Goal: Find specific page/section: Find specific page/section

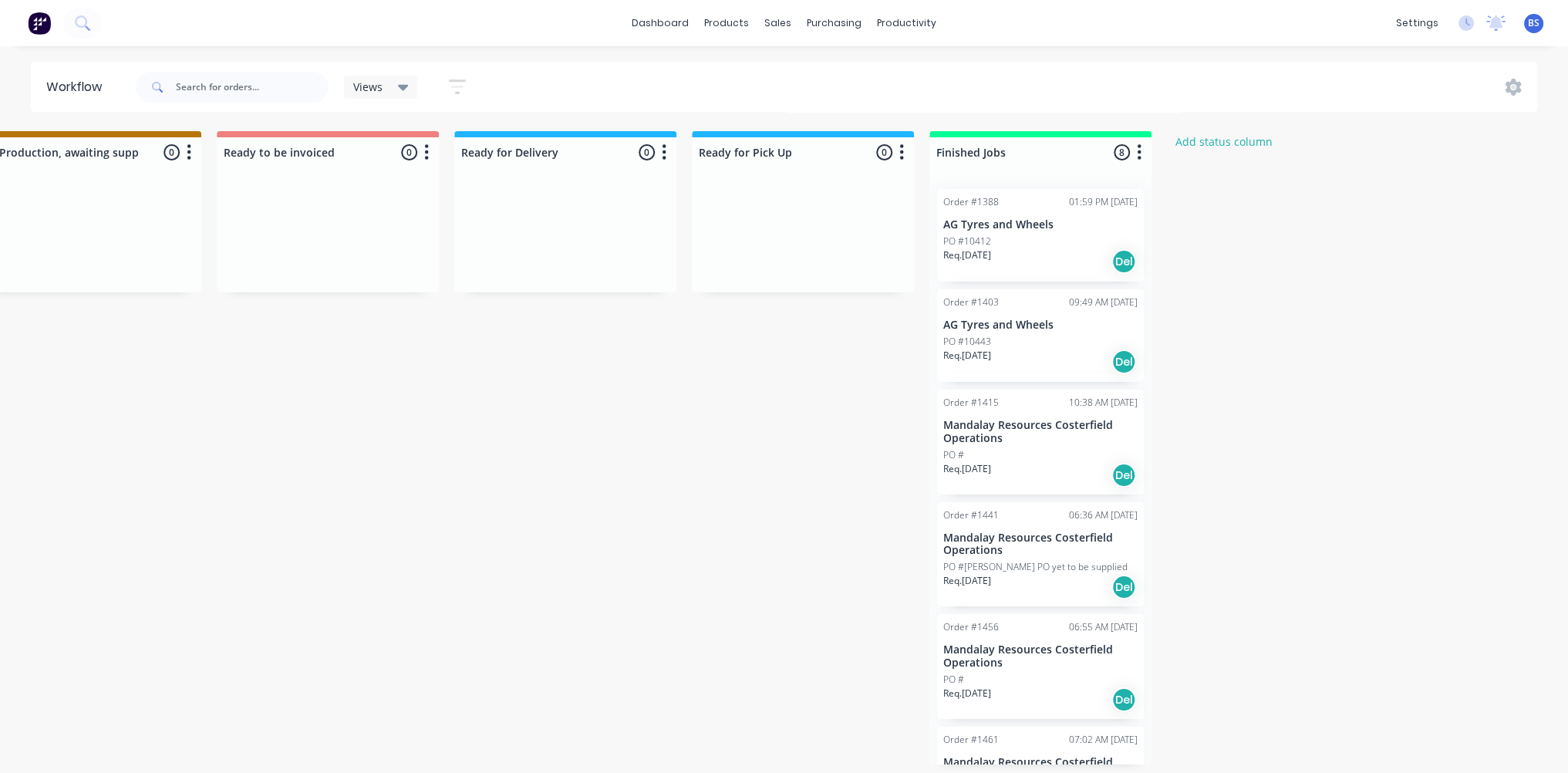
scroll to position [266, 0]
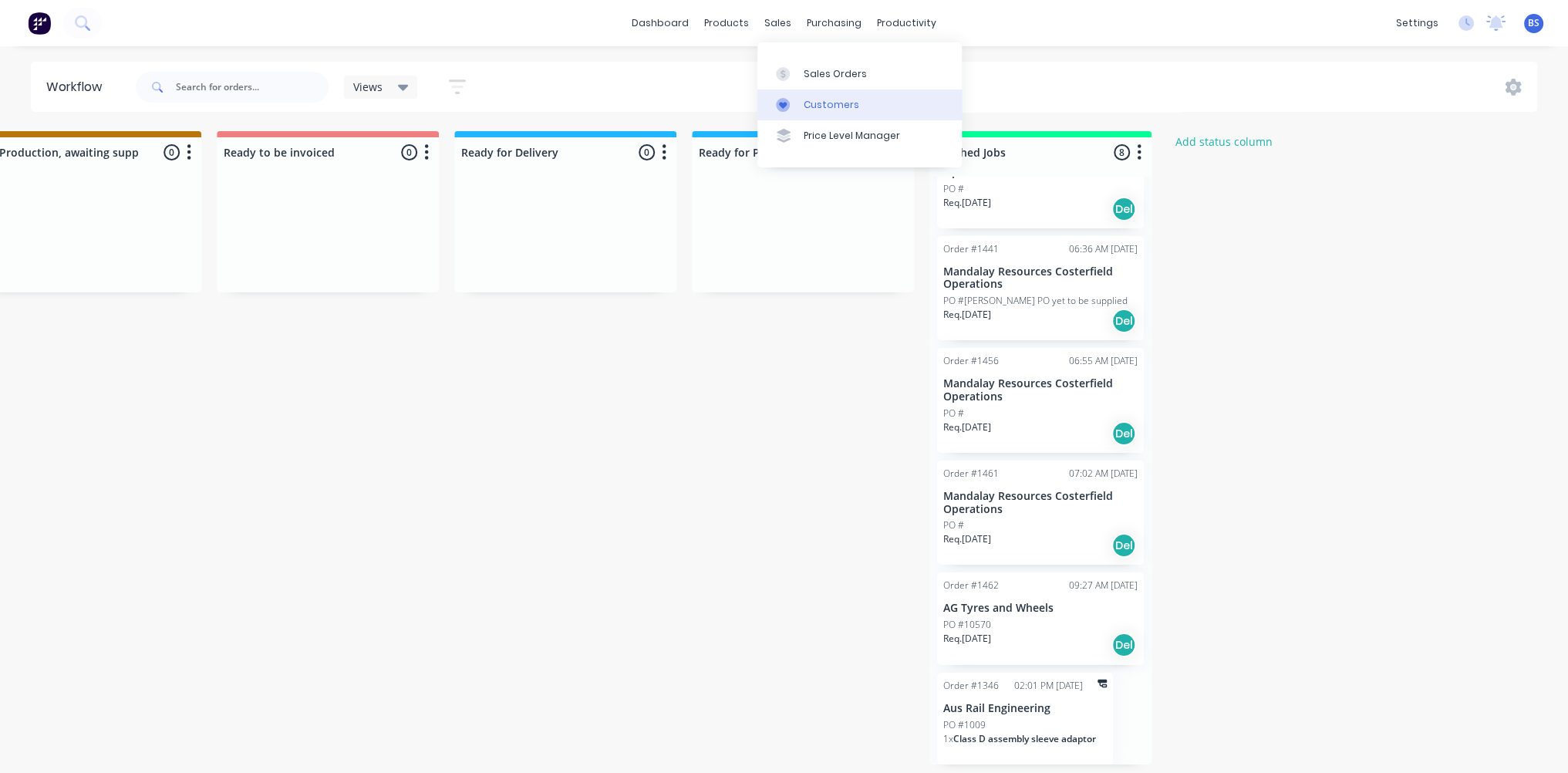
click at [807, 101] on div "Customers" at bounding box center [831, 104] width 56 height 14
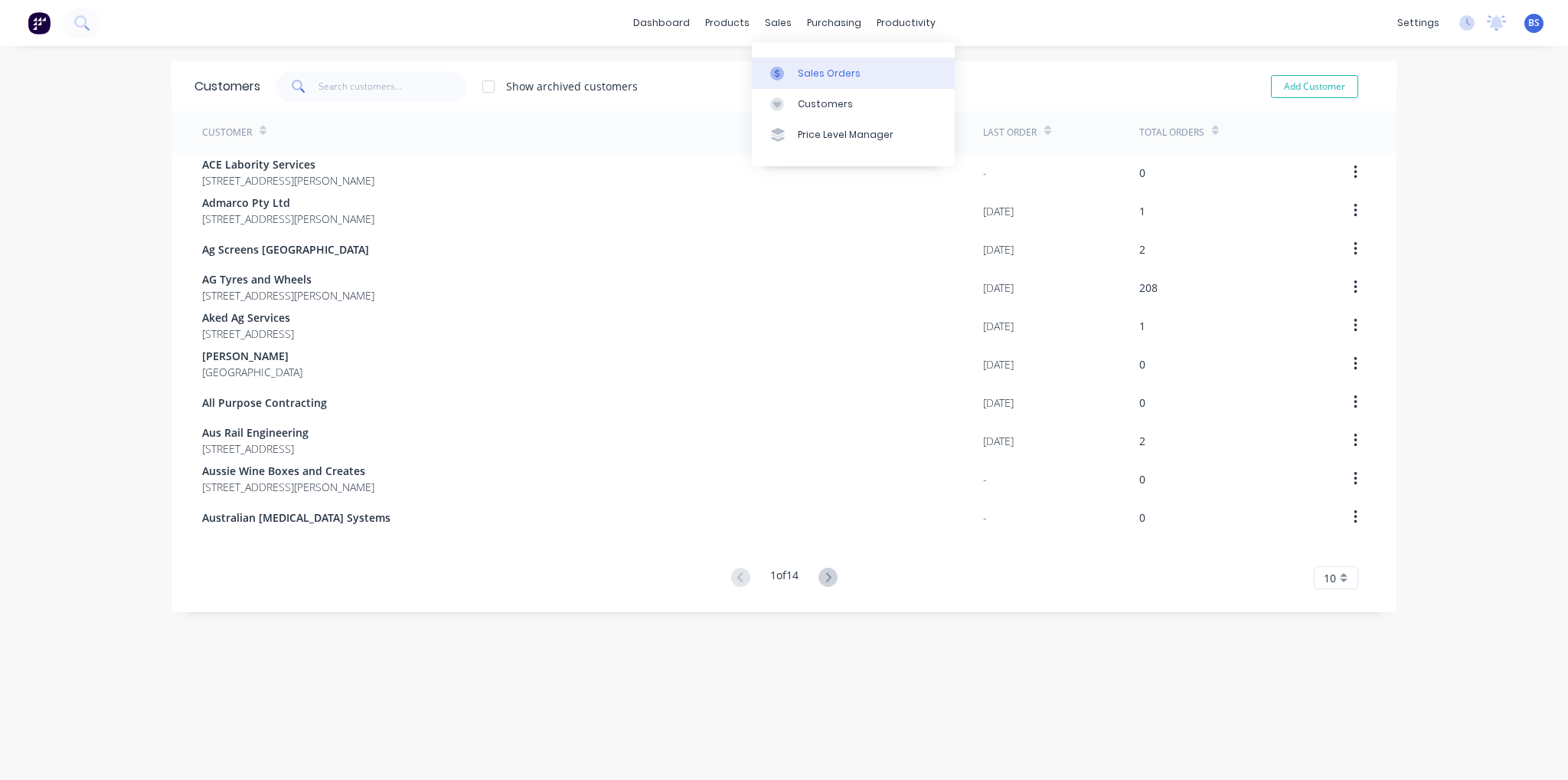
click at [784, 60] on link "Sales Orders" at bounding box center [853, 73] width 203 height 31
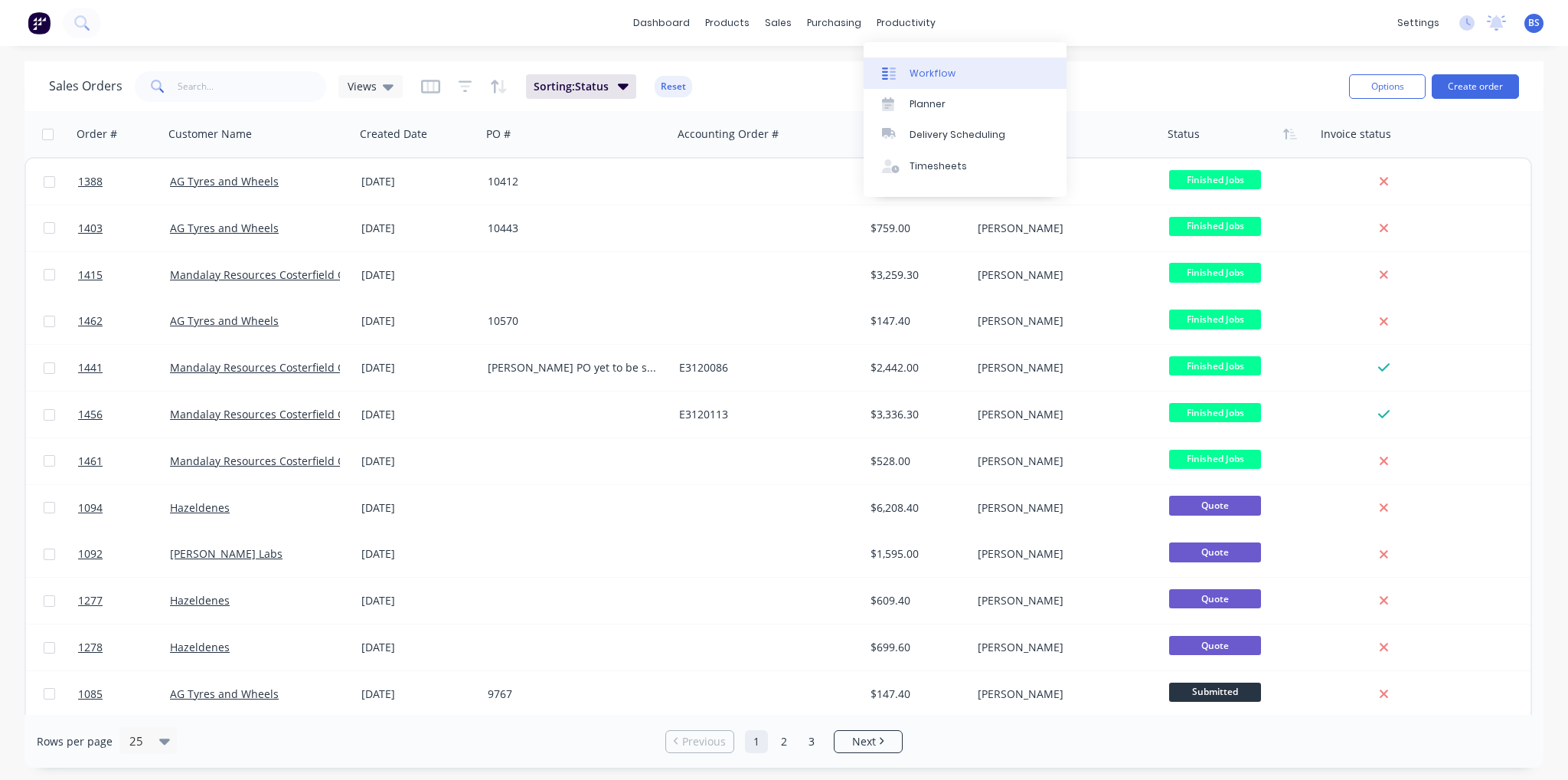
click at [906, 83] on link "Workflow" at bounding box center [965, 73] width 203 height 31
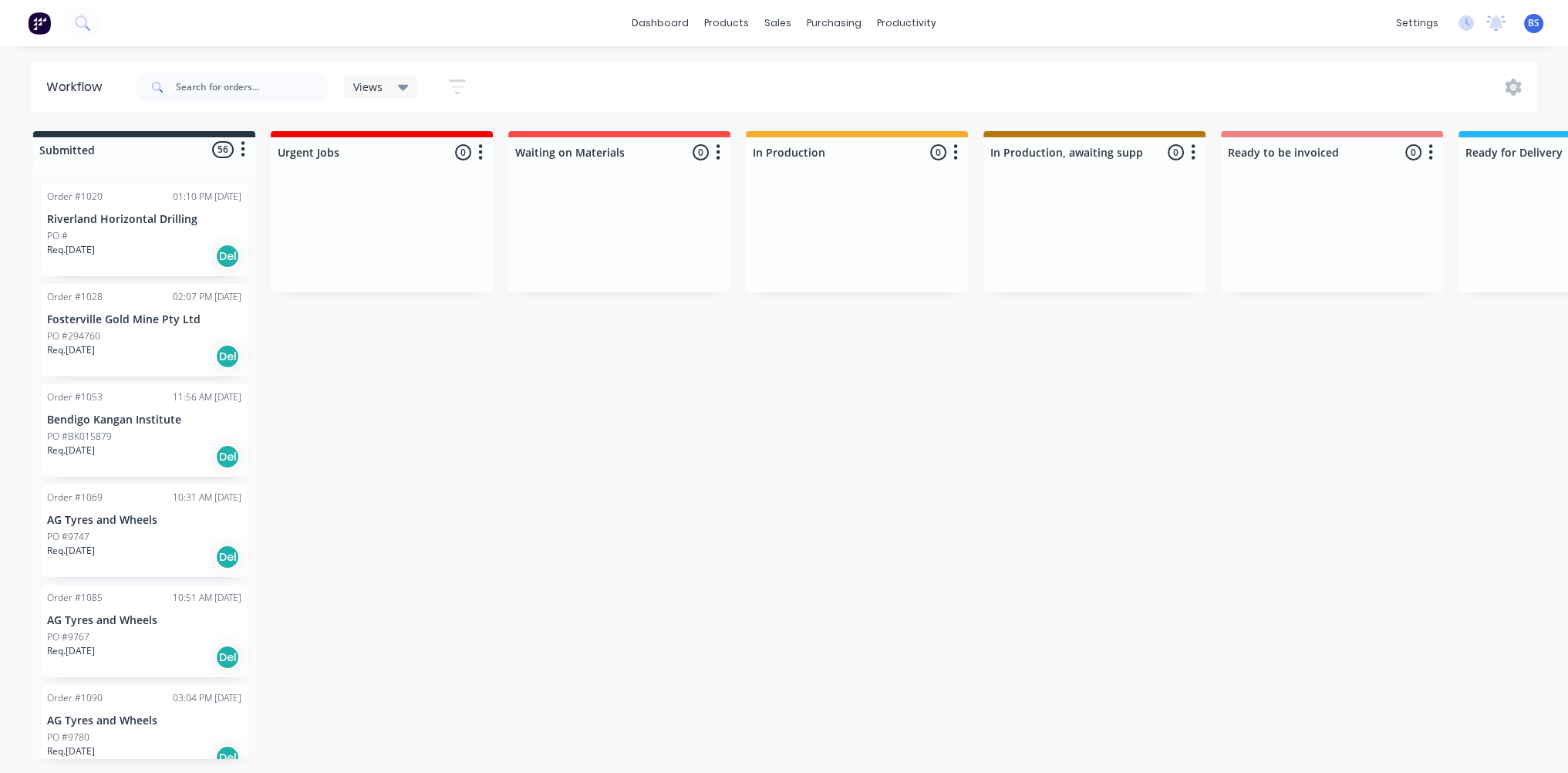
click at [173, 399] on div "11:56 AM [DATE]" at bounding box center [207, 397] width 69 height 14
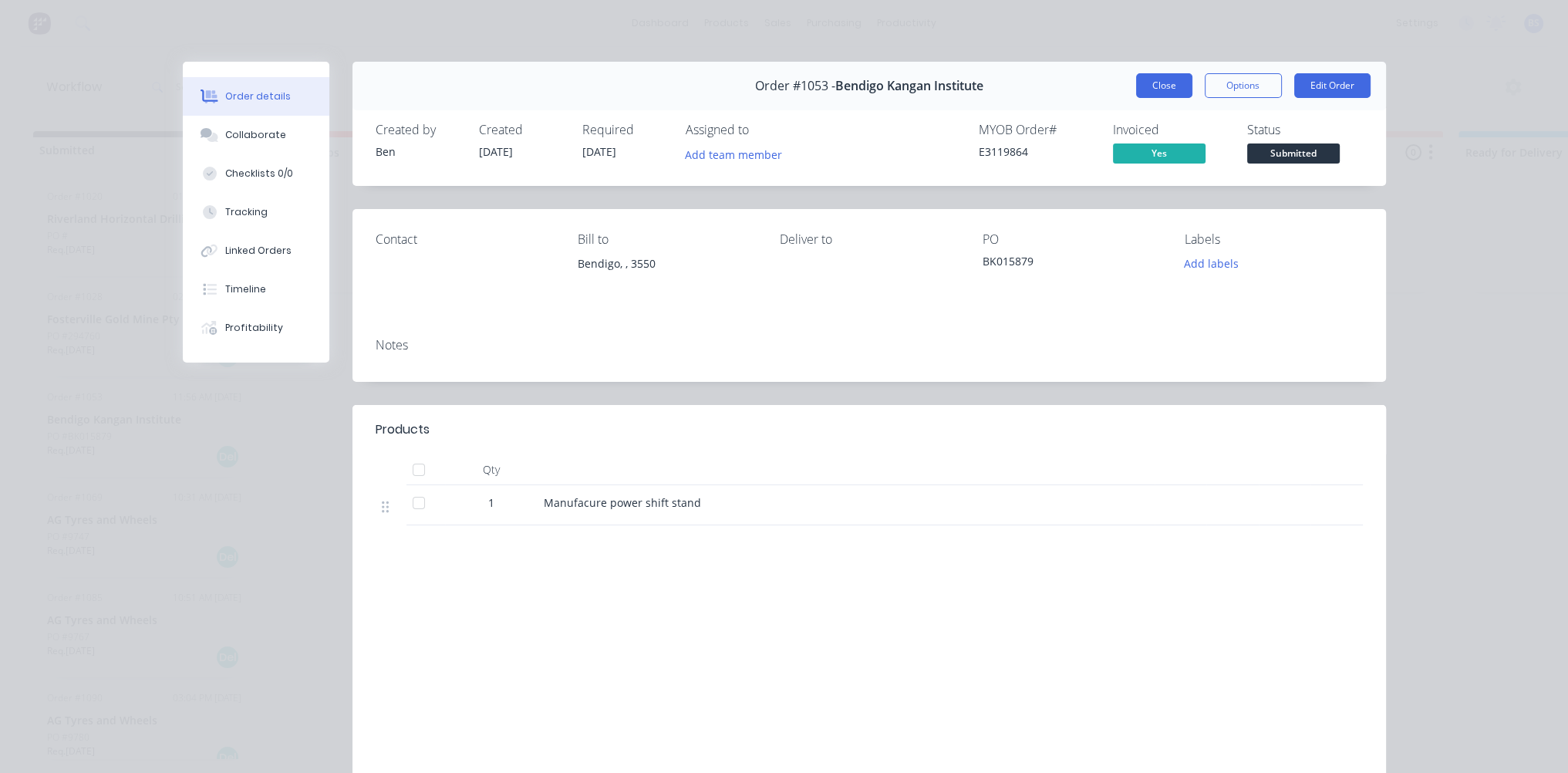
click at [1156, 91] on button "Close" at bounding box center [1164, 86] width 57 height 25
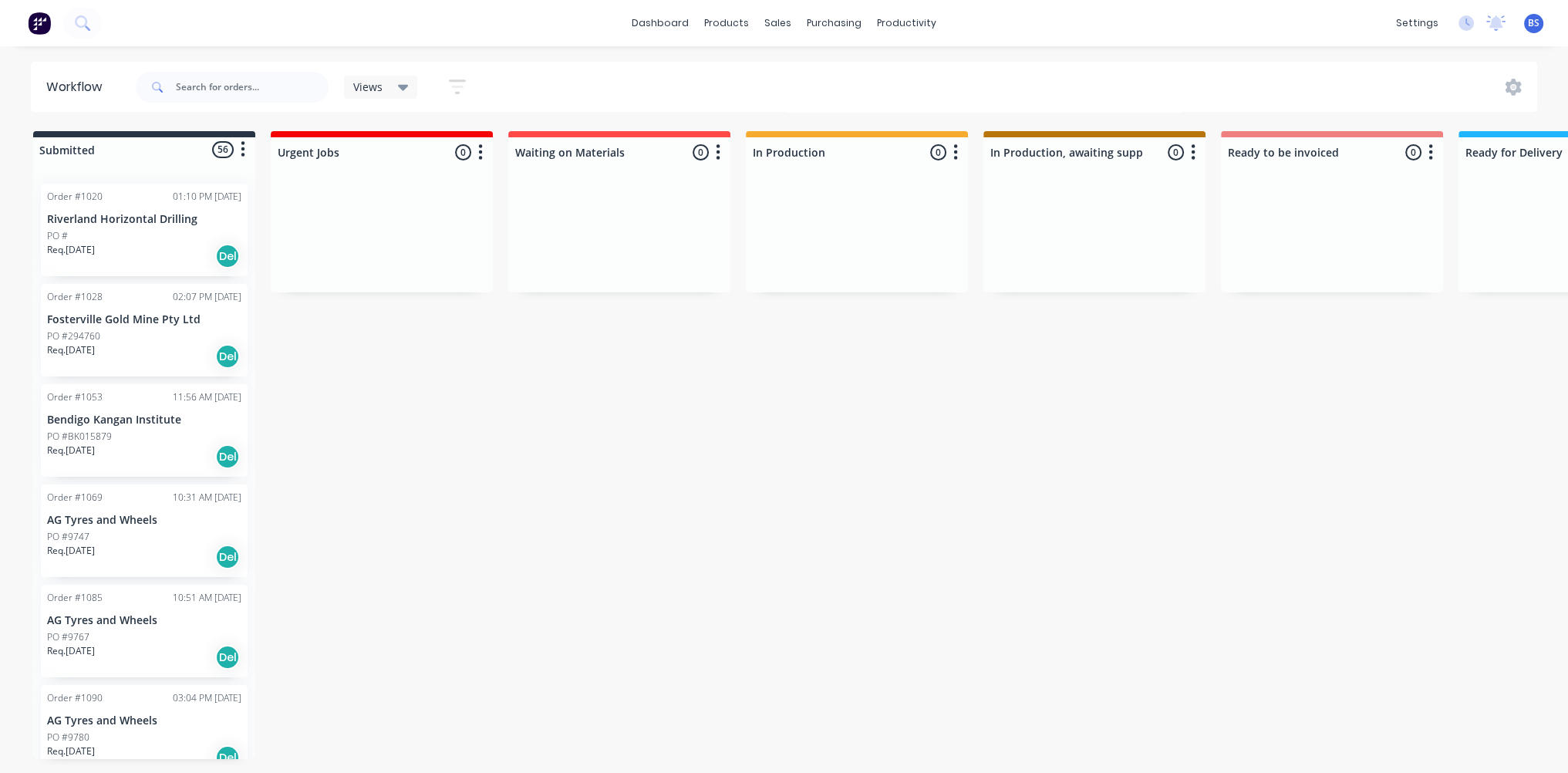
click at [120, 425] on p "Bendigo Kangan Institute" at bounding box center [144, 420] width 194 height 13
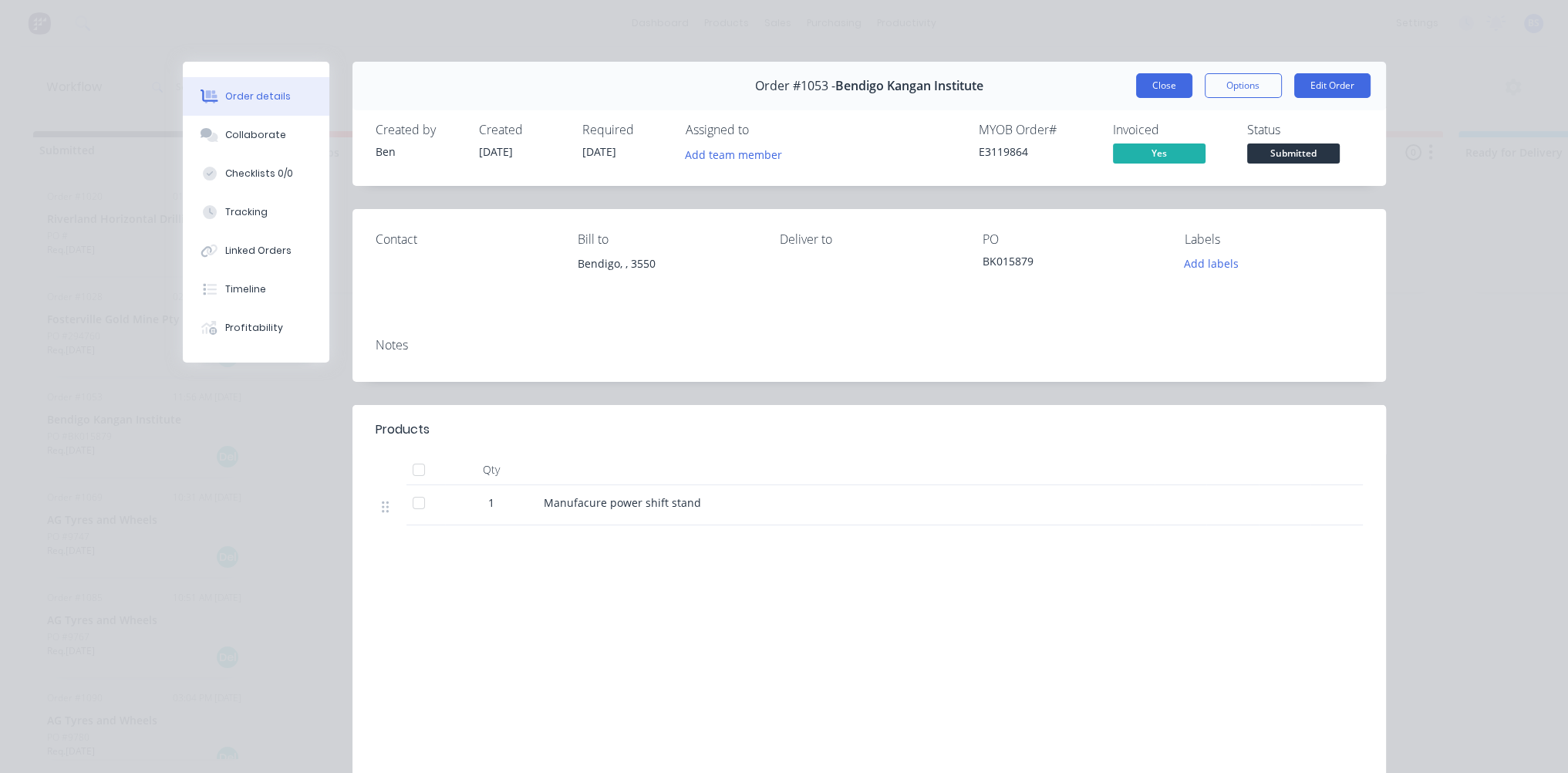
click at [1143, 90] on button "Close" at bounding box center [1164, 86] width 57 height 25
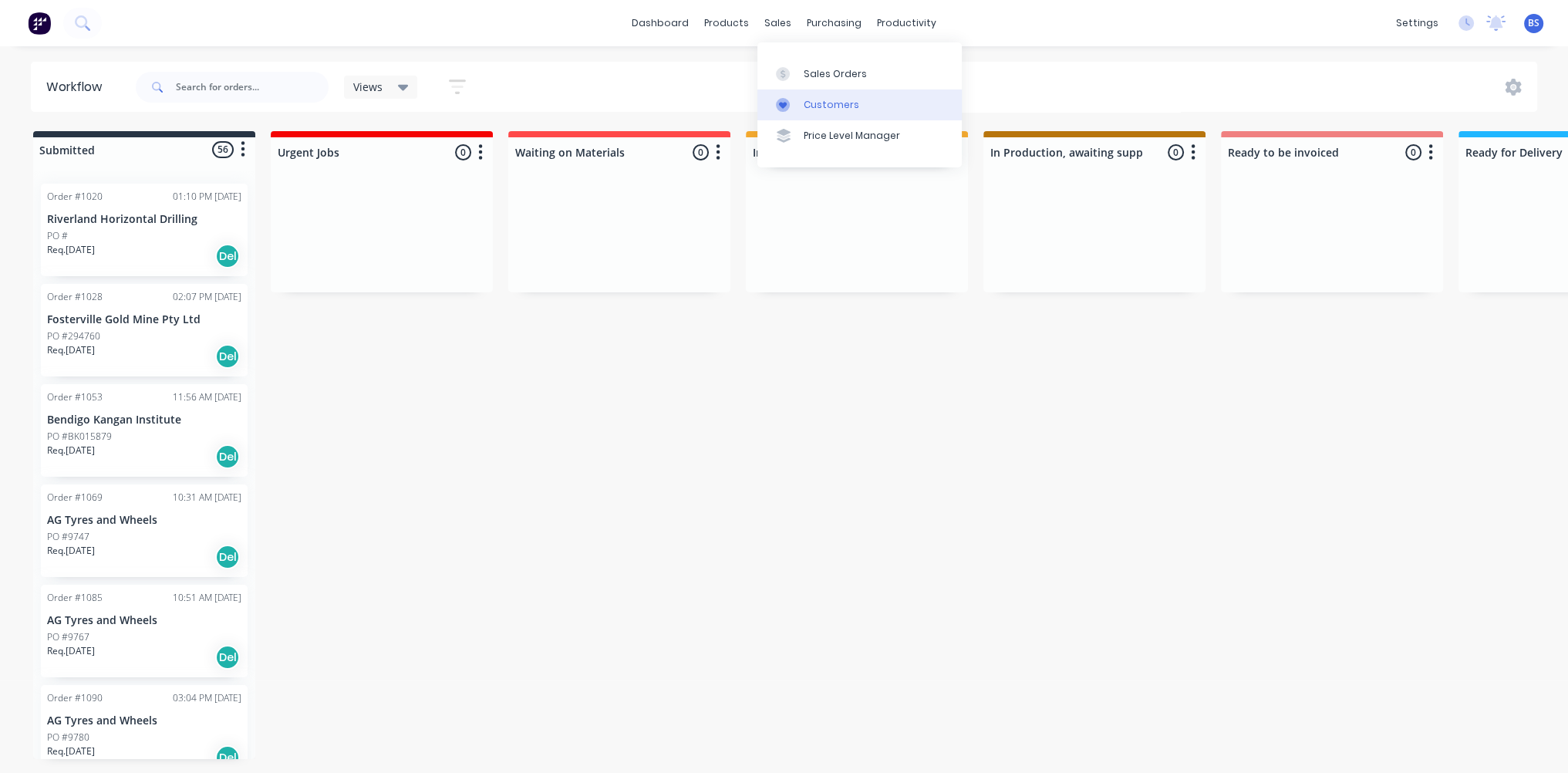
click at [837, 116] on link "Customers" at bounding box center [860, 105] width 205 height 31
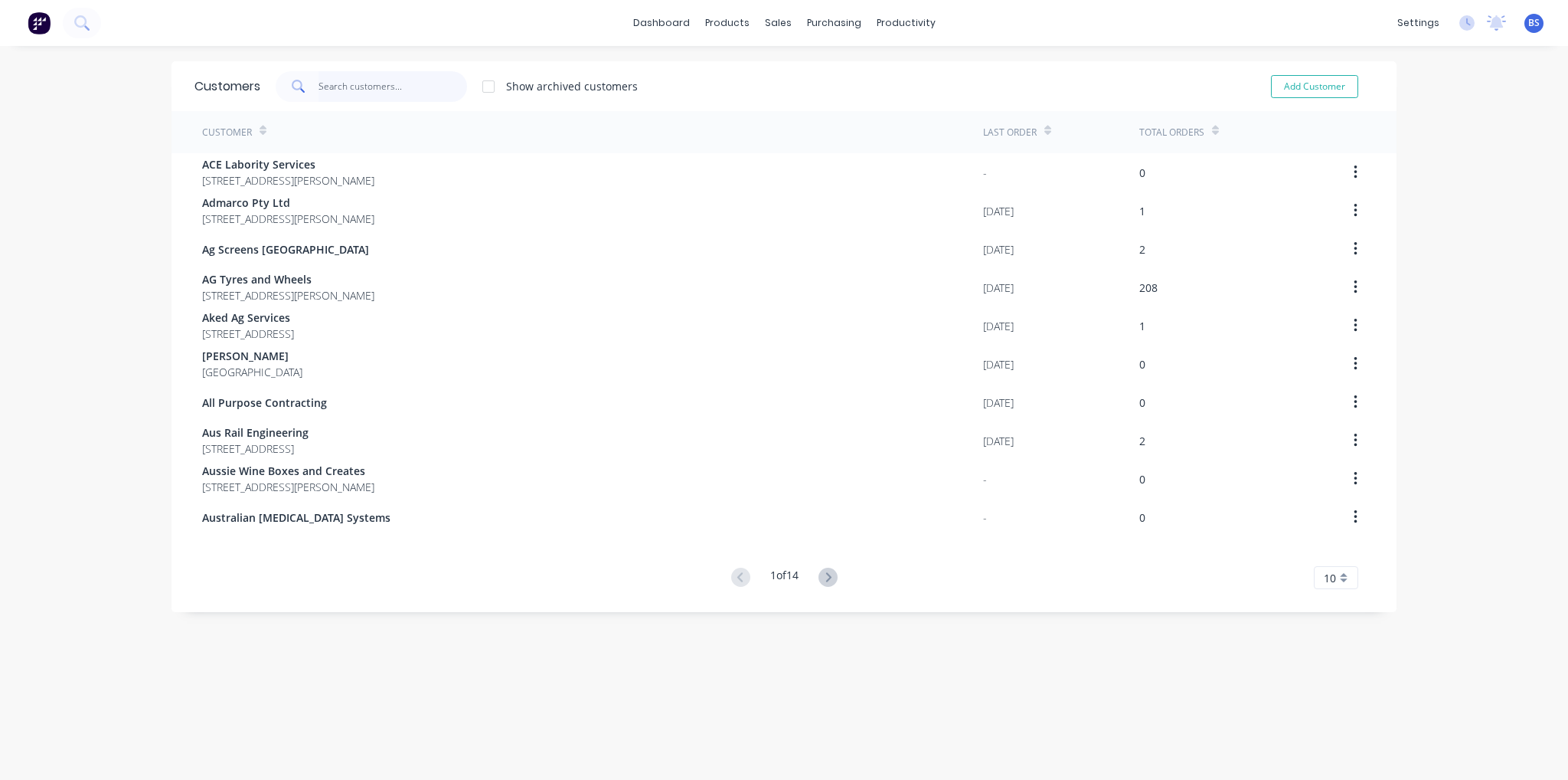
click at [371, 91] on input "text" at bounding box center [393, 87] width 149 height 31
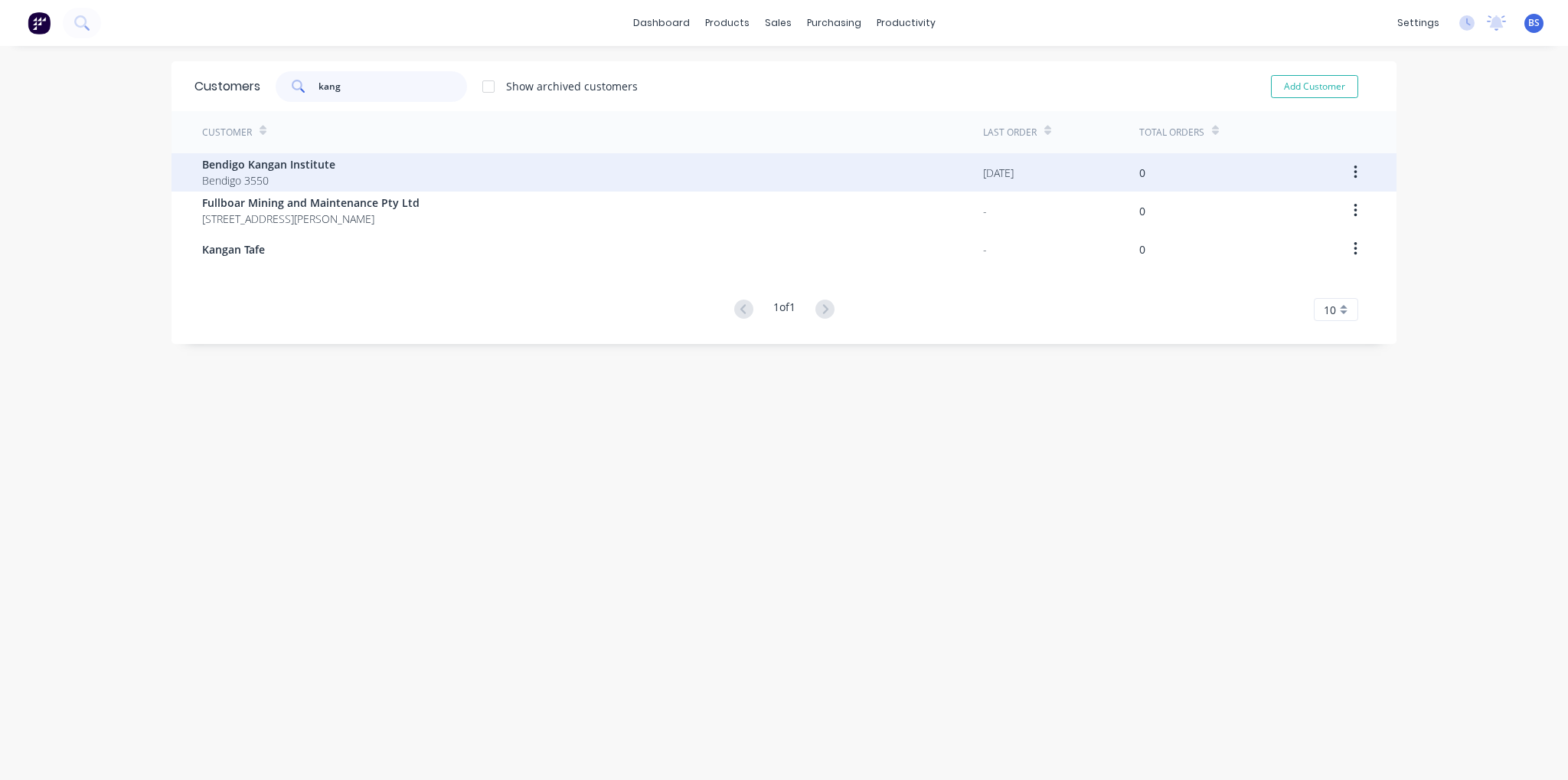
type input "kang"
click at [353, 166] on div "Bendigo Kangan Institute Bendigo 3550" at bounding box center [593, 173] width 781 height 39
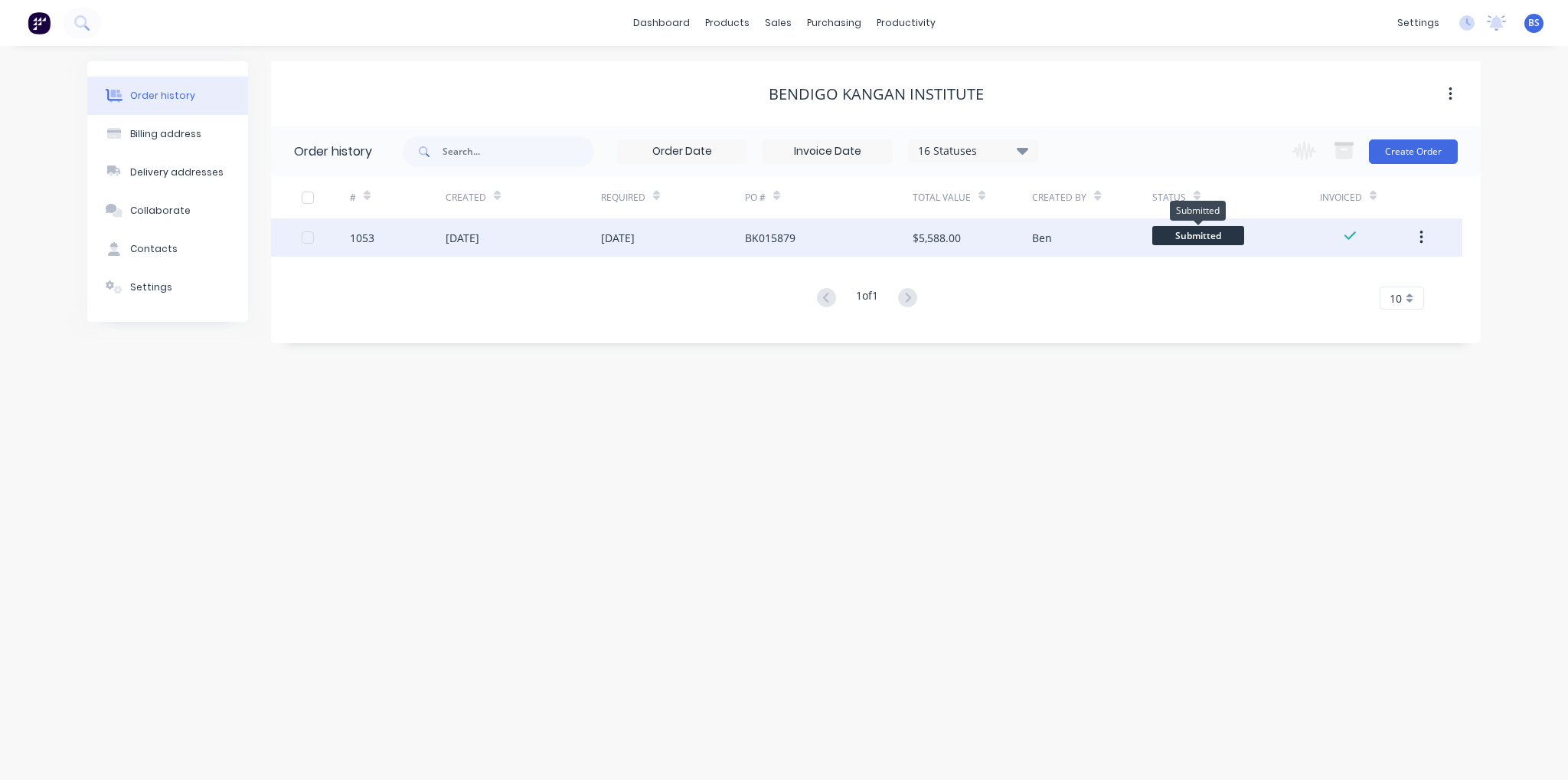
drag, startPoint x: 1186, startPoint y: 236, endPoint x: 1126, endPoint y: 248, distance: 61.2
click at [1126, 248] on div "Ben" at bounding box center [1092, 238] width 120 height 39
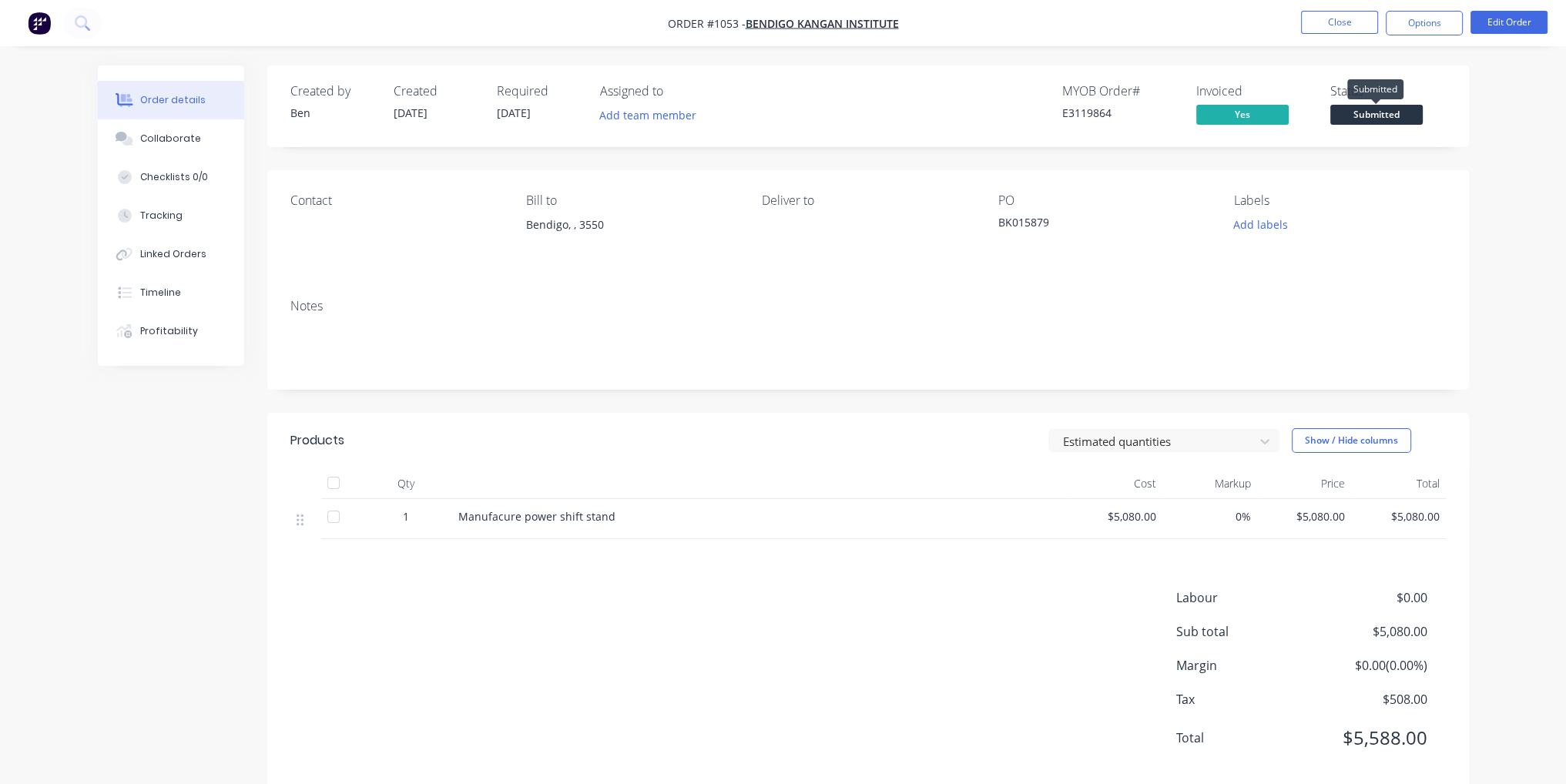
click at [1360, 119] on span "Submitted" at bounding box center [1376, 115] width 92 height 19
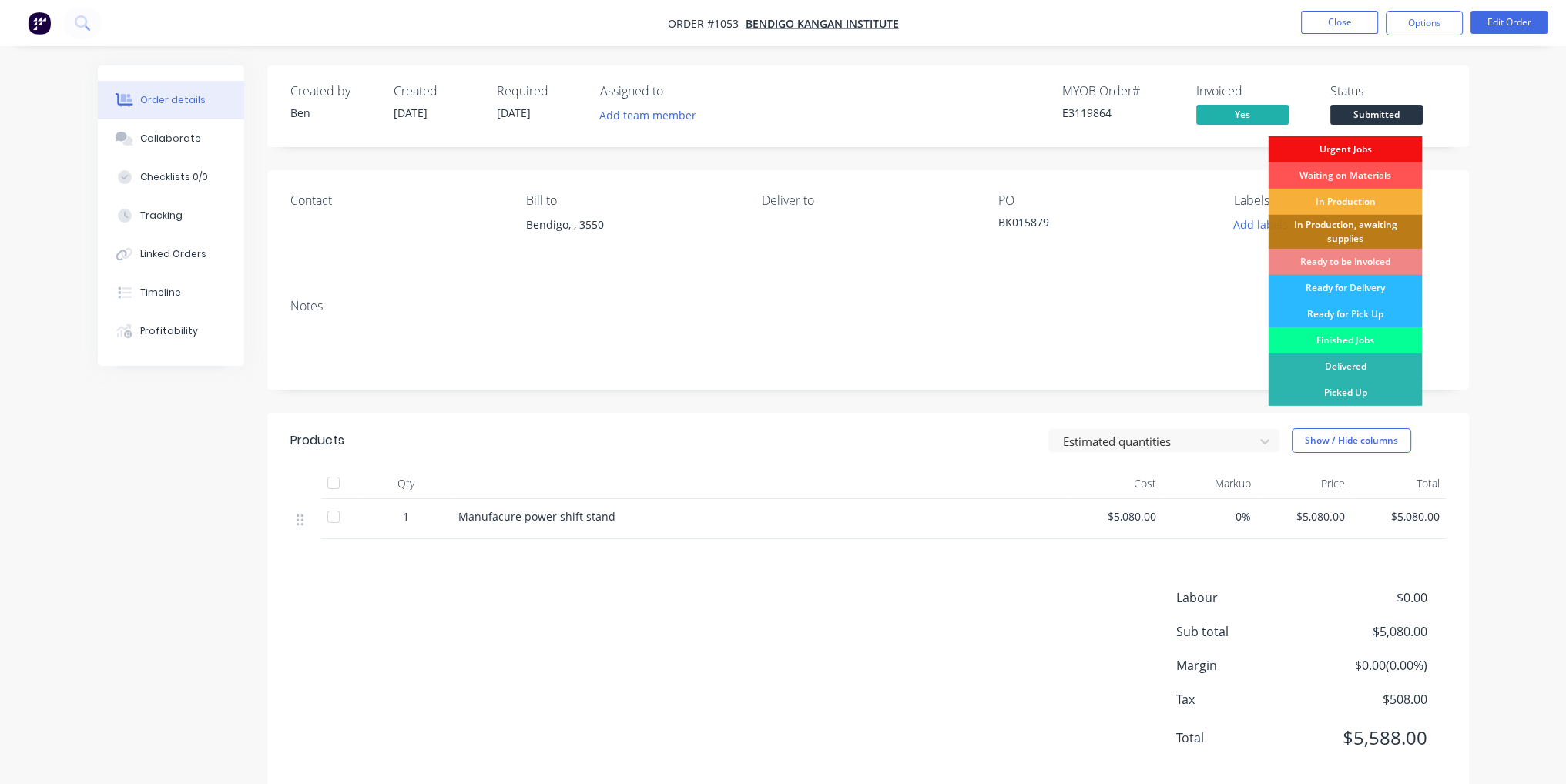
click at [1383, 346] on div "Finished Jobs" at bounding box center [1345, 340] width 154 height 26
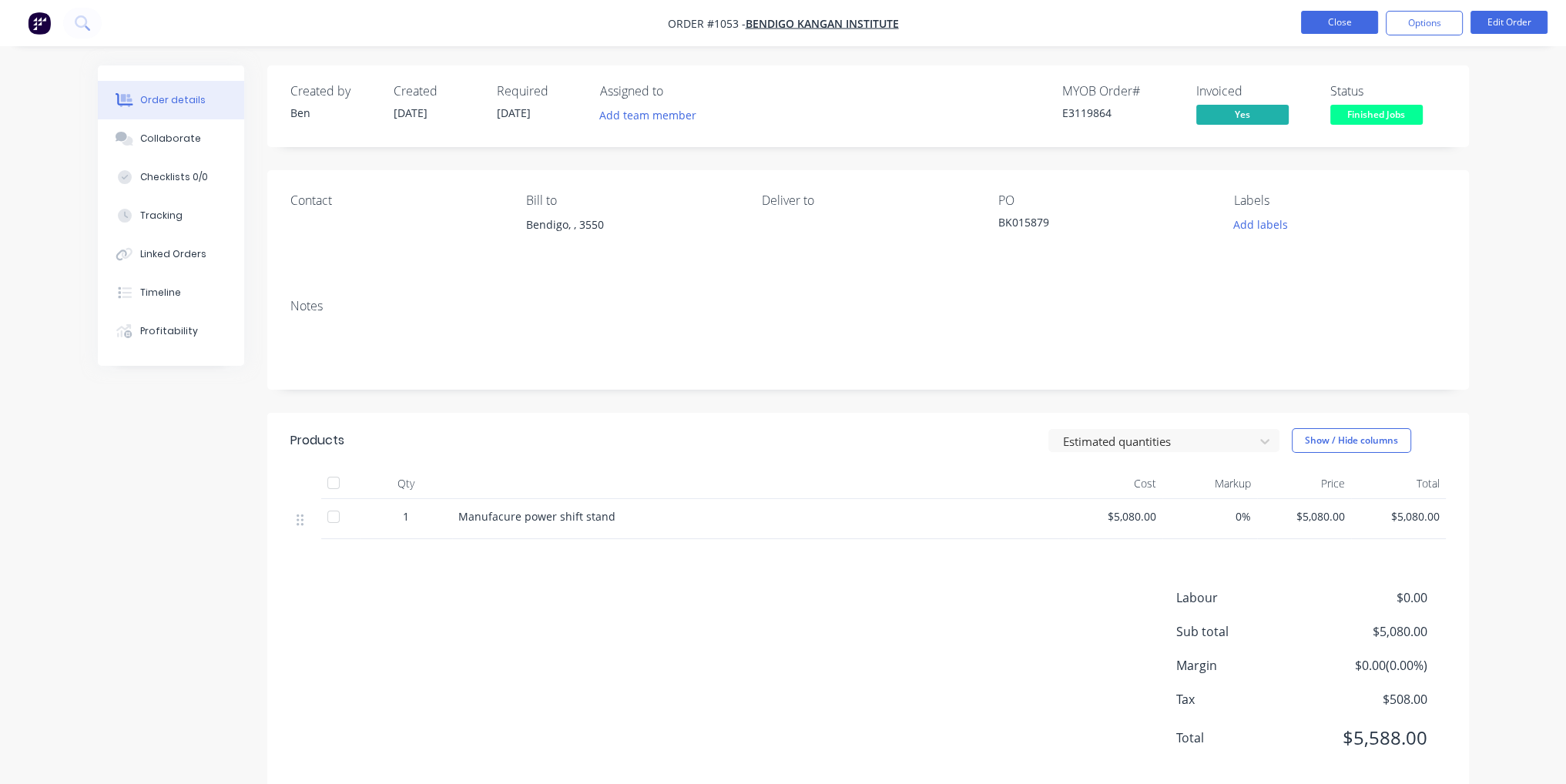
click at [1328, 26] on button "Close" at bounding box center [1339, 22] width 77 height 23
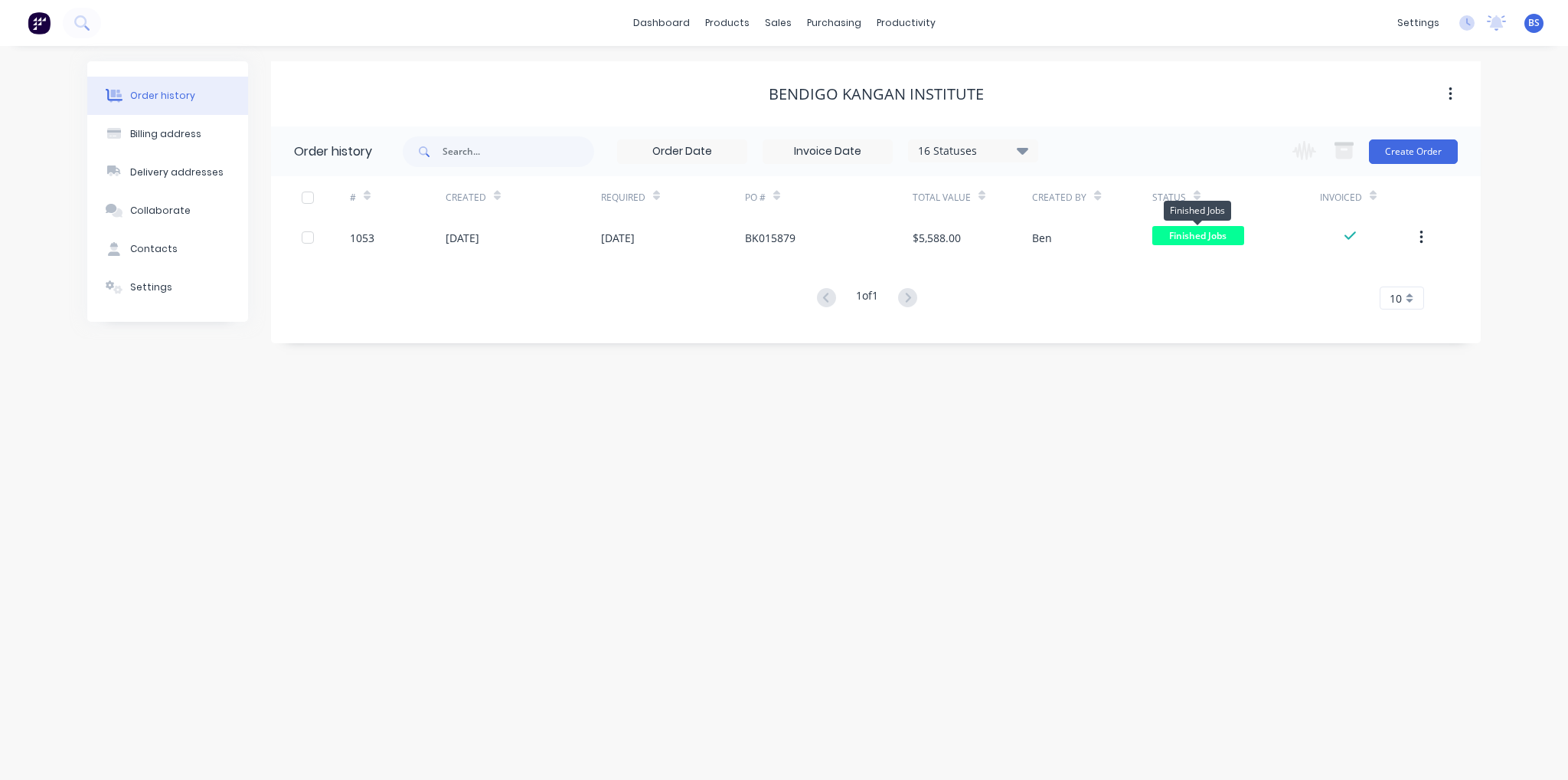
drag, startPoint x: 1189, startPoint y: 227, endPoint x: 1130, endPoint y: 274, distance: 75.4
click at [1108, 286] on div "# Created Required PO # Total Value Created By Status Invoiced 1053 [DATE] [DAT…" at bounding box center [867, 243] width 1191 height 133
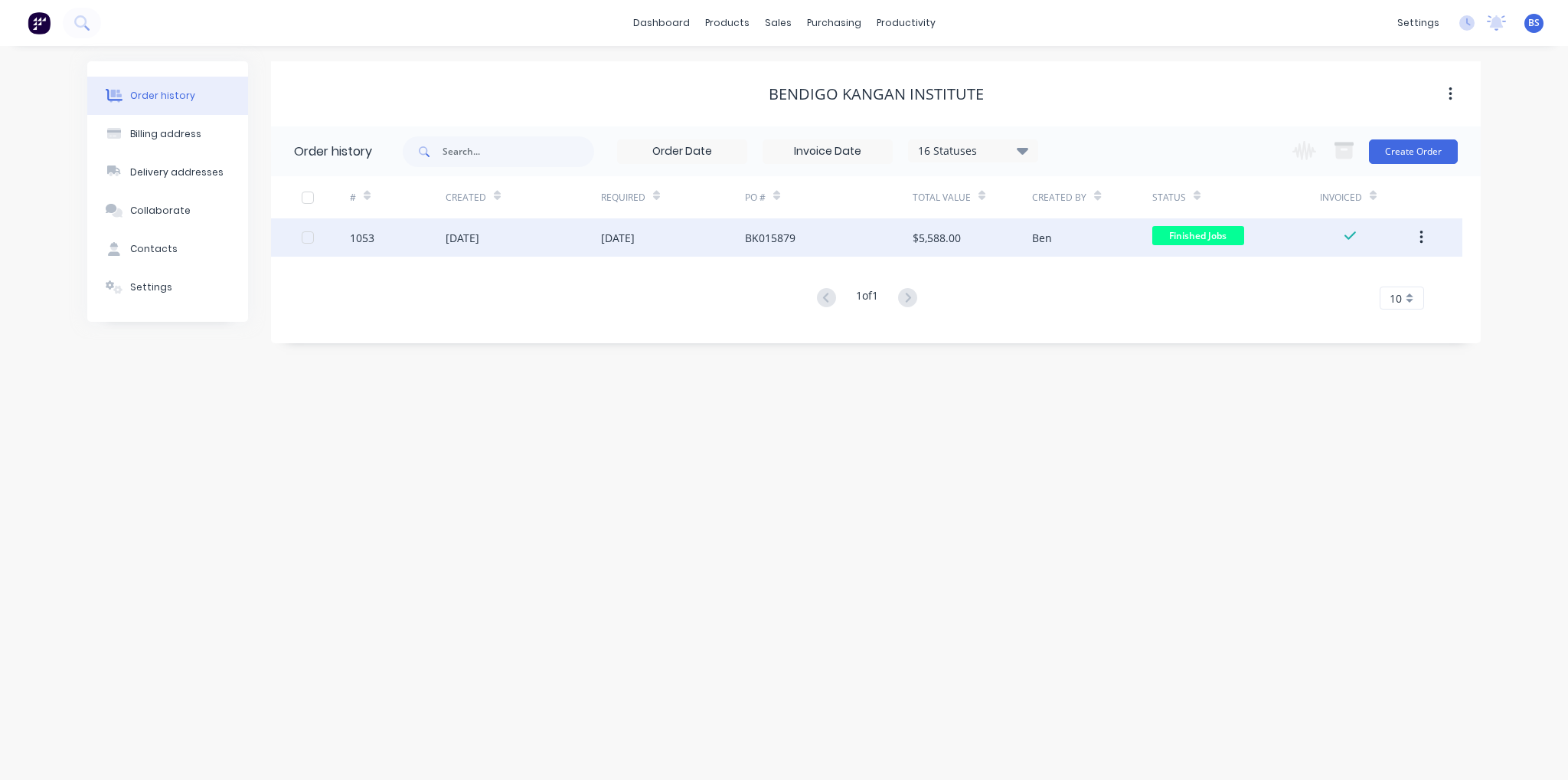
click at [1418, 236] on button "button" at bounding box center [1421, 237] width 36 height 27
click at [1387, 273] on div "Archive" at bounding box center [1366, 278] width 118 height 22
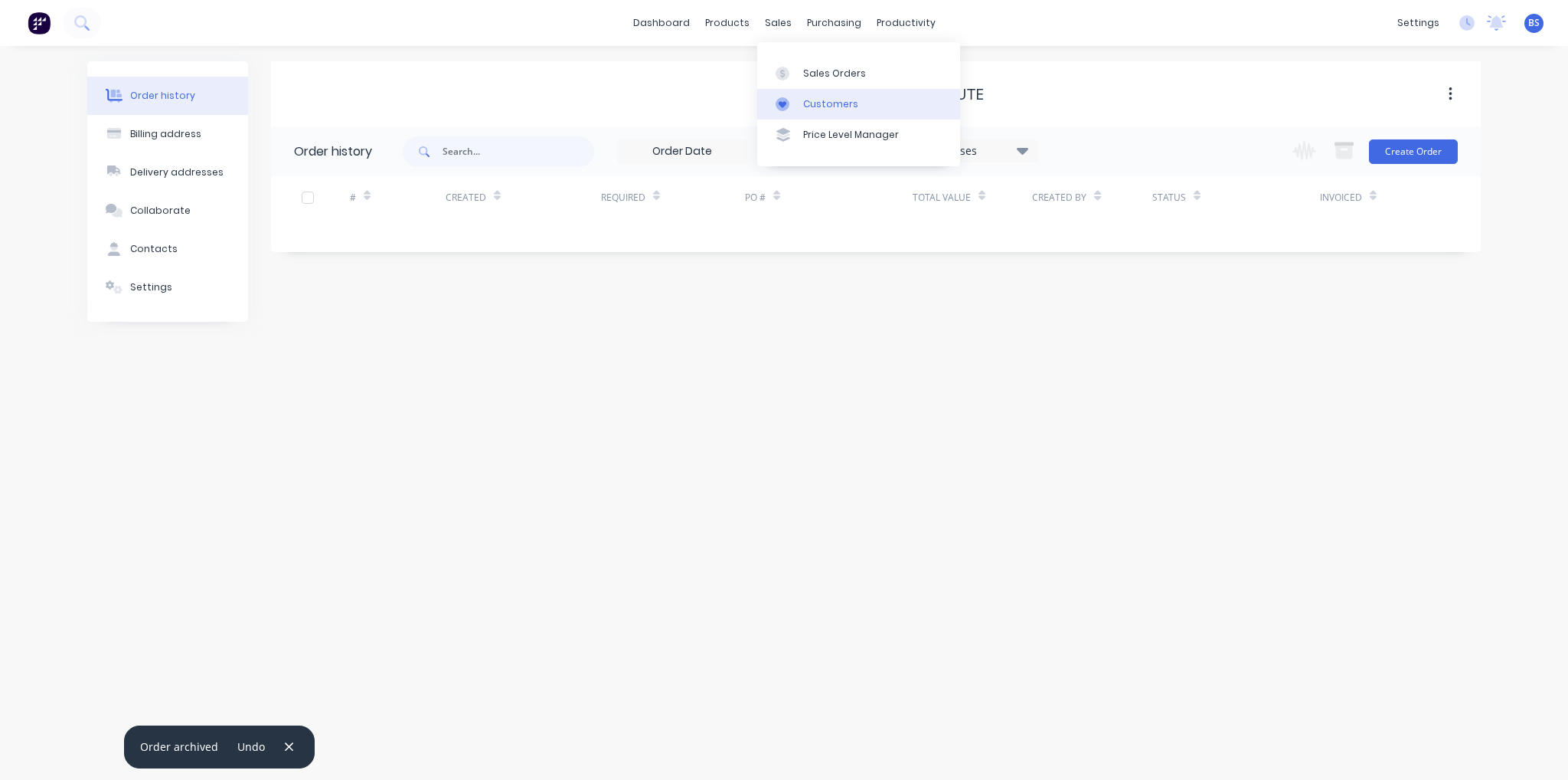
click at [816, 109] on div "Customers" at bounding box center [830, 104] width 55 height 14
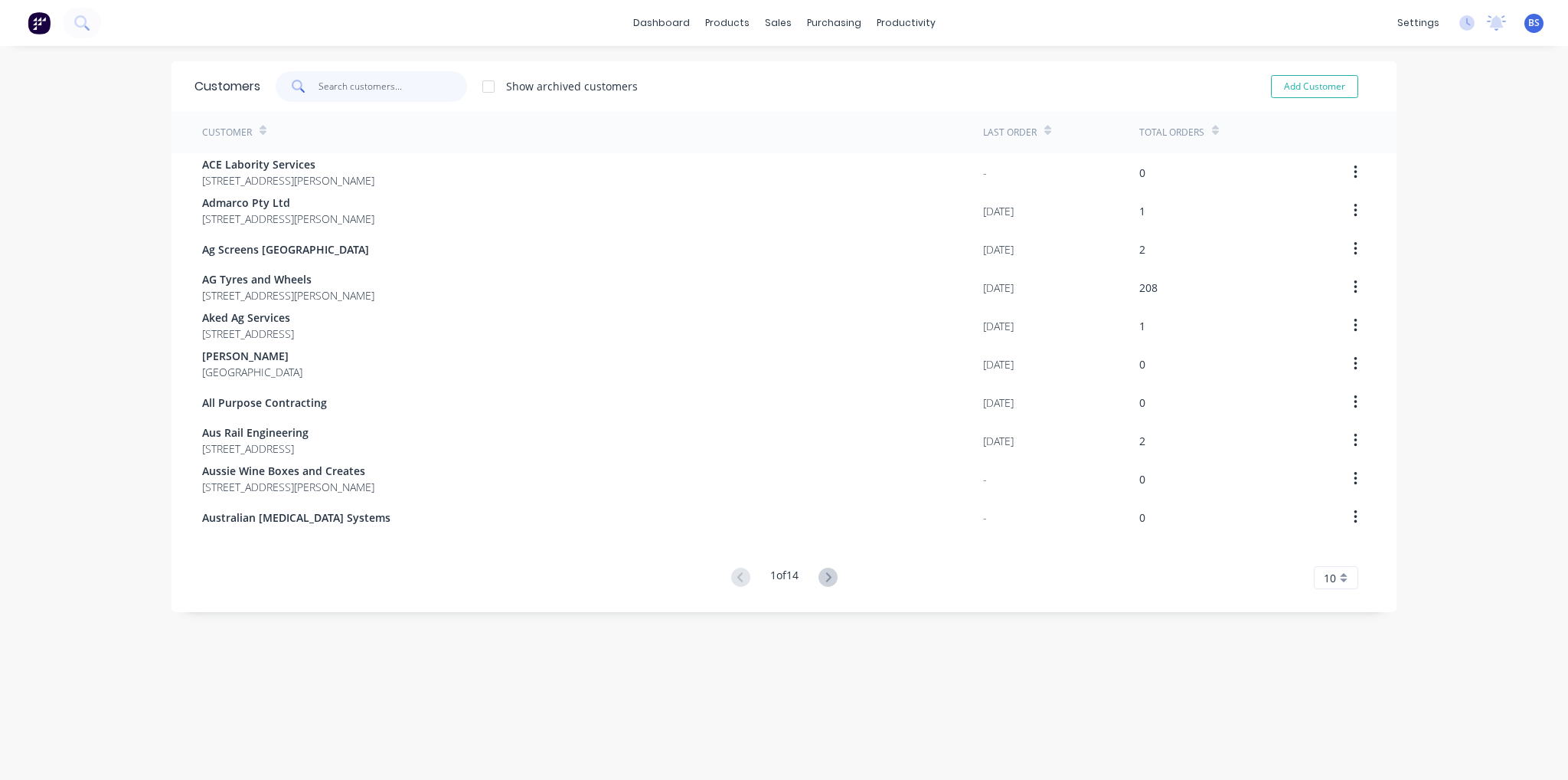
click at [372, 100] on input "text" at bounding box center [393, 87] width 149 height 31
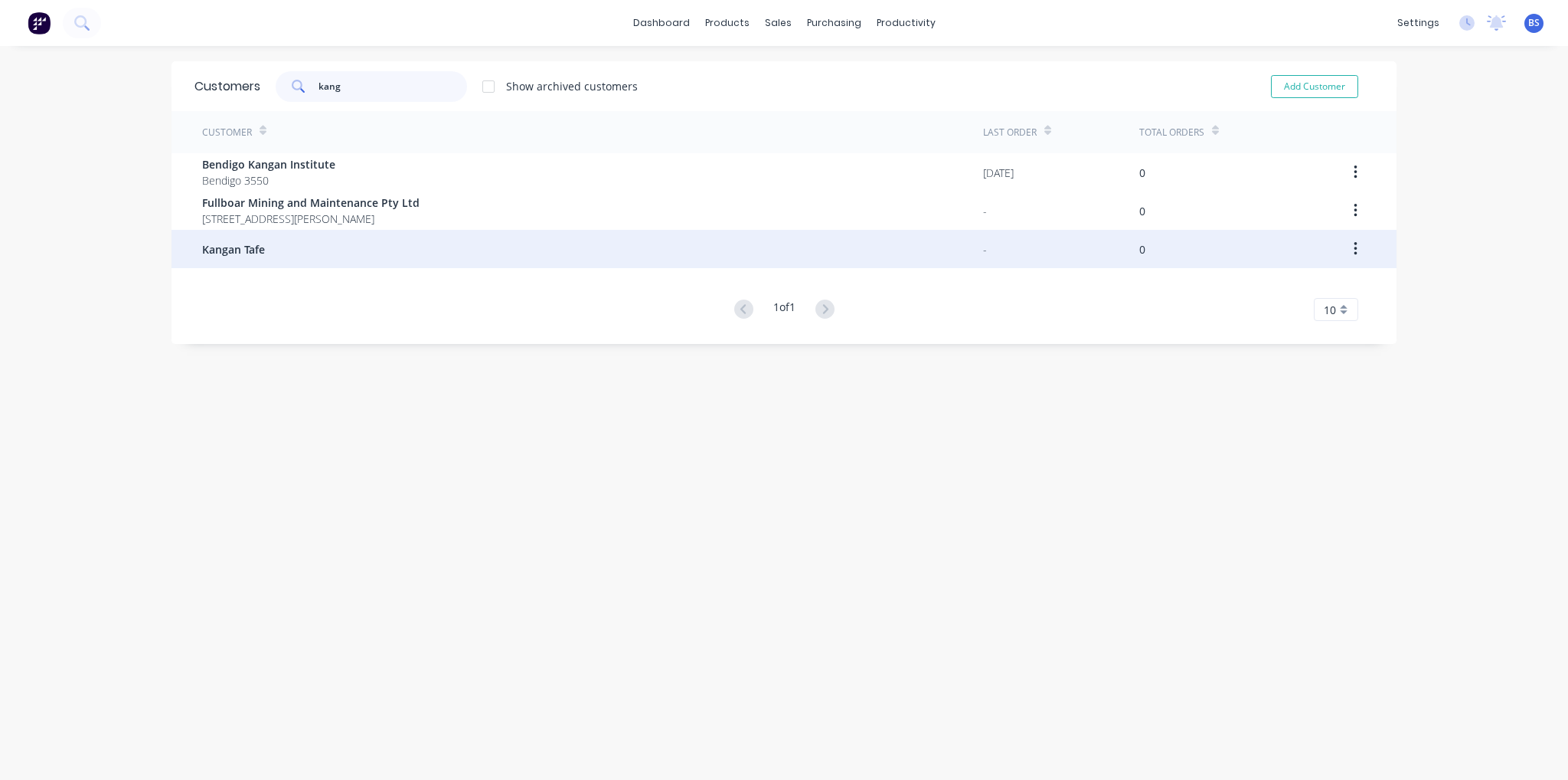
type input "kang"
click at [270, 240] on div "Kangan Tafe" at bounding box center [593, 249] width 781 height 39
